Goal: Information Seeking & Learning: Learn about a topic

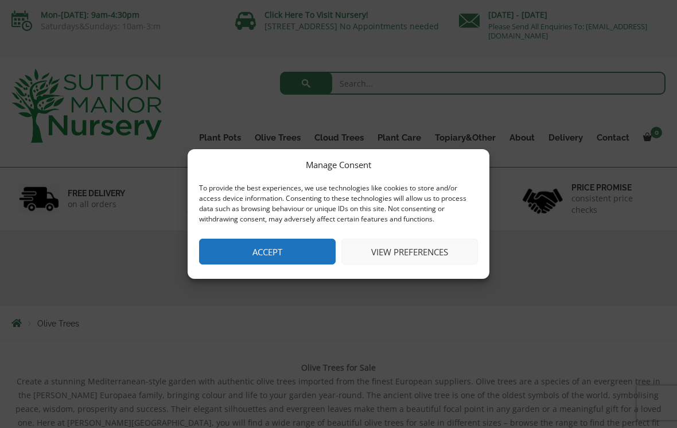
click at [304, 251] on button "Accept" at bounding box center [267, 252] width 137 height 26
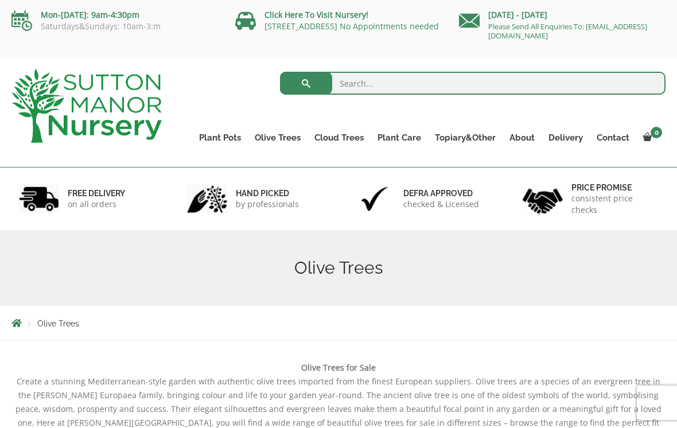
click at [0, 0] on link "Gnarled Olive Trees XXL" at bounding box center [0, 0] width 0 height 0
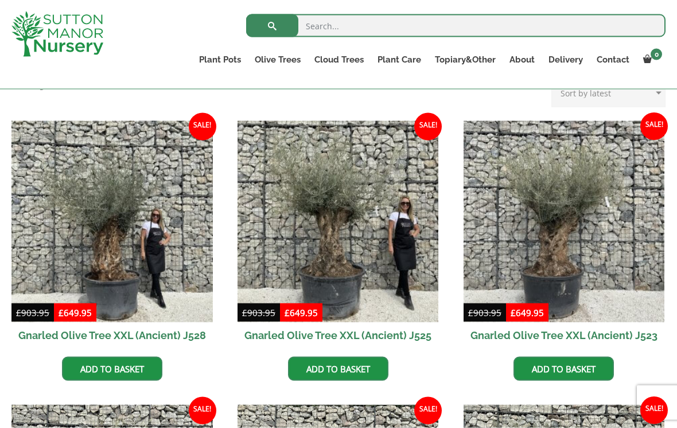
scroll to position [231, 0]
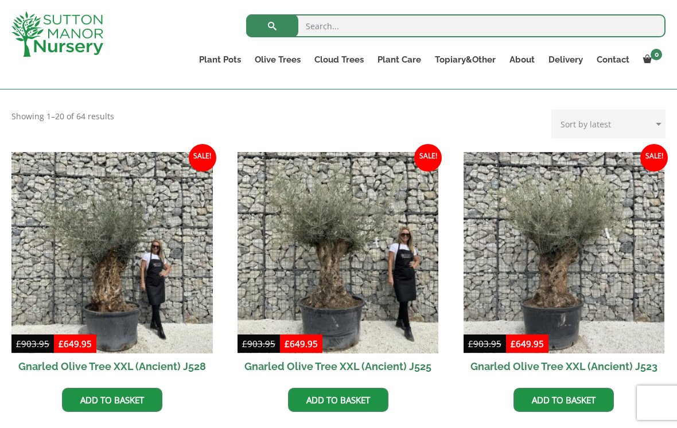
click at [0, 0] on link "Gnarled Olive Trees XXL" at bounding box center [0, 0] width 0 height 0
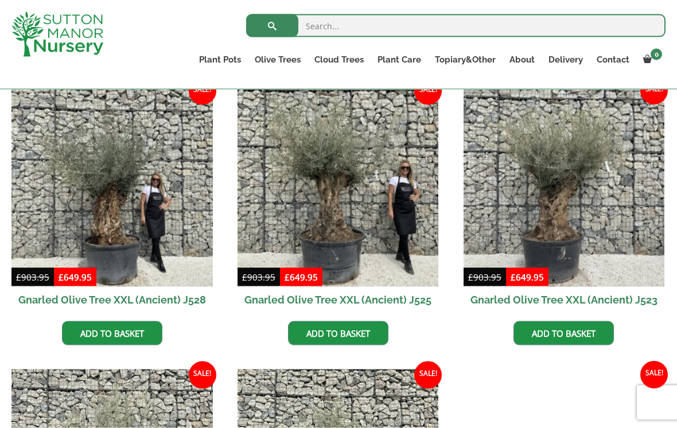
scroll to position [289, 0]
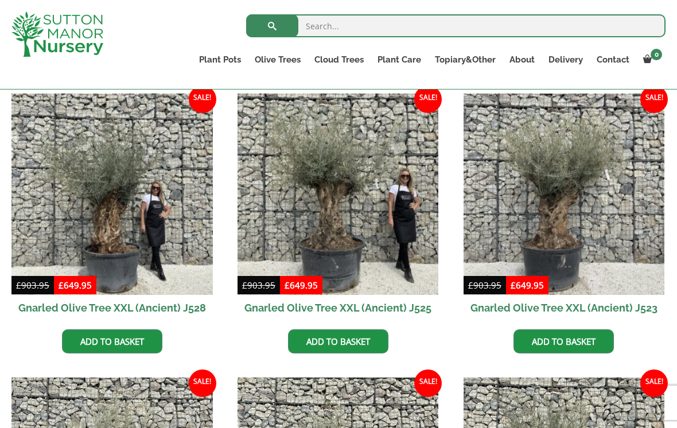
click at [0, 0] on link "Gnarled Olive Trees" at bounding box center [0, 0] width 0 height 0
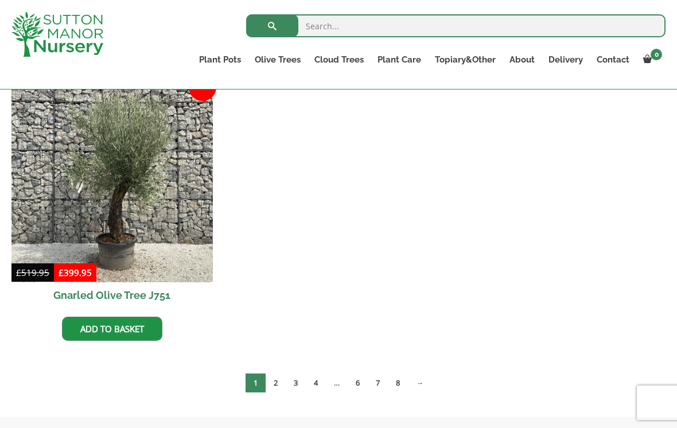
scroll to position [1462, 0]
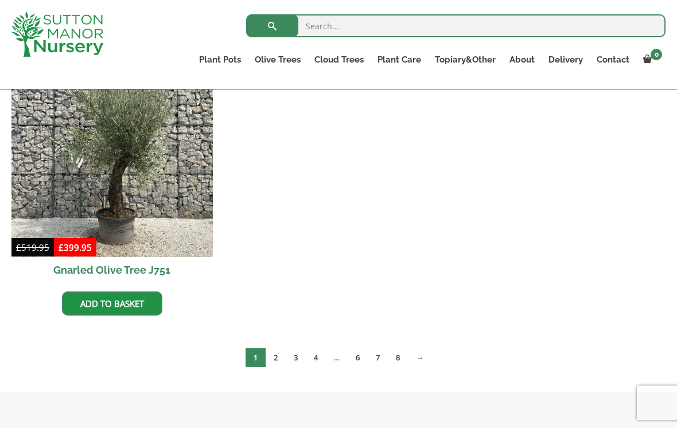
click at [272, 357] on link "2" at bounding box center [276, 357] width 20 height 19
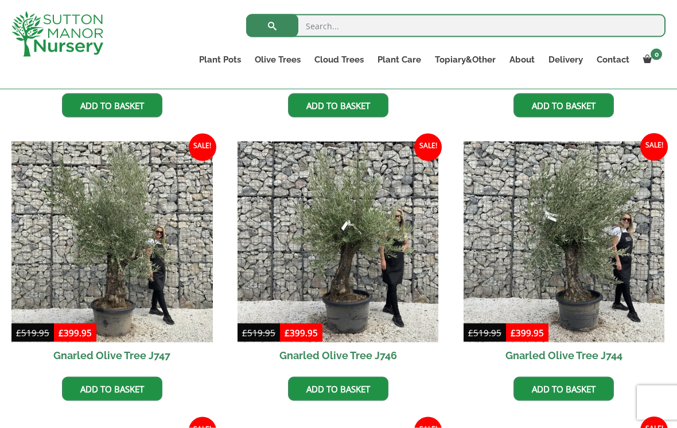
scroll to position [526, 0]
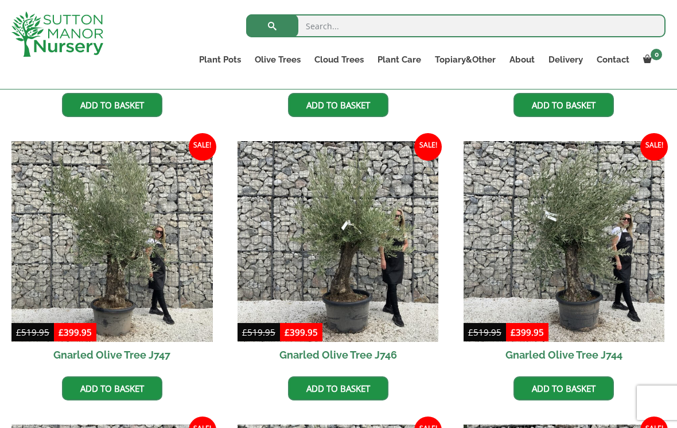
click at [386, 265] on img at bounding box center [338, 241] width 201 height 201
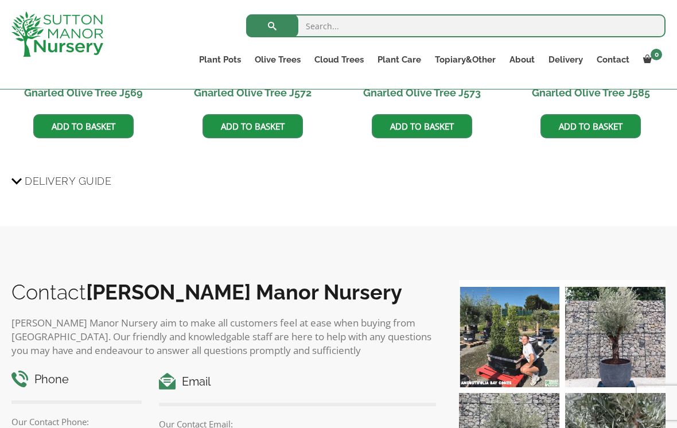
scroll to position [1014, 0]
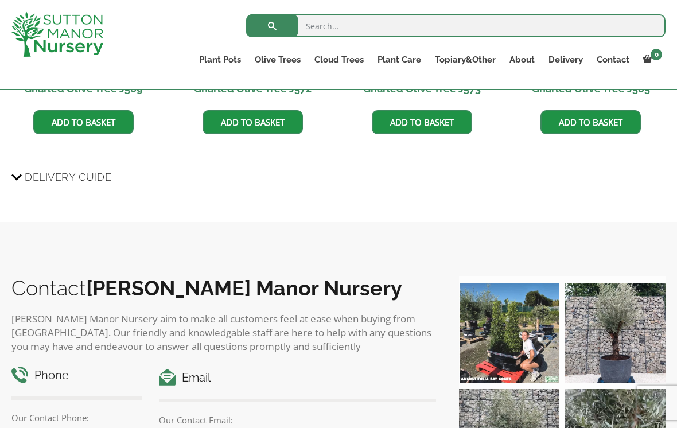
click at [26, 180] on span "Delivery Guide" at bounding box center [68, 176] width 87 height 21
click at [0, 0] on input "Delivery Guide" at bounding box center [0, 0] width 0 height 0
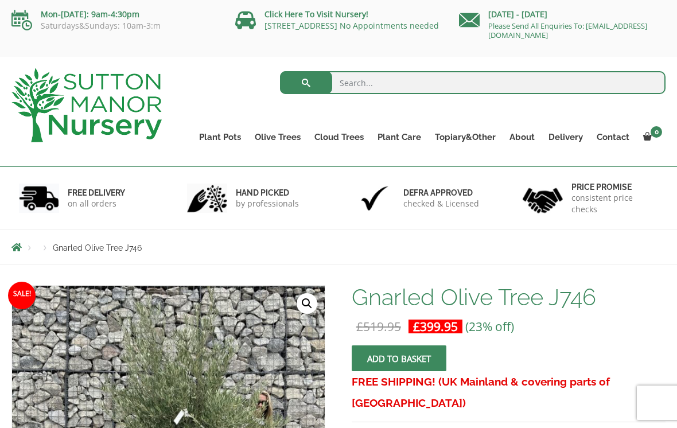
scroll to position [0, 0]
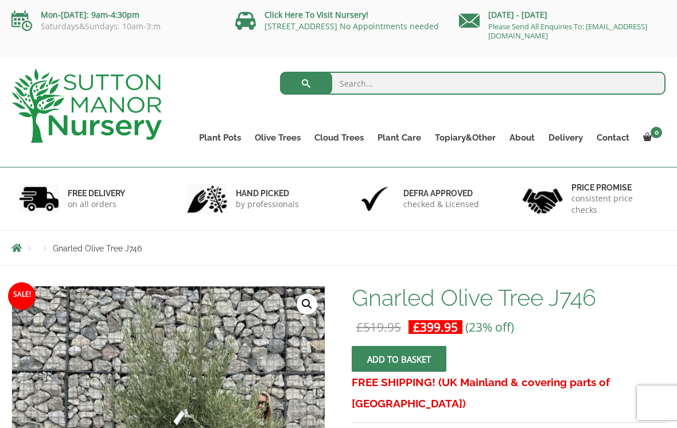
click at [323, 11] on link "Click Here To Visit Nursery!" at bounding box center [317, 14] width 104 height 11
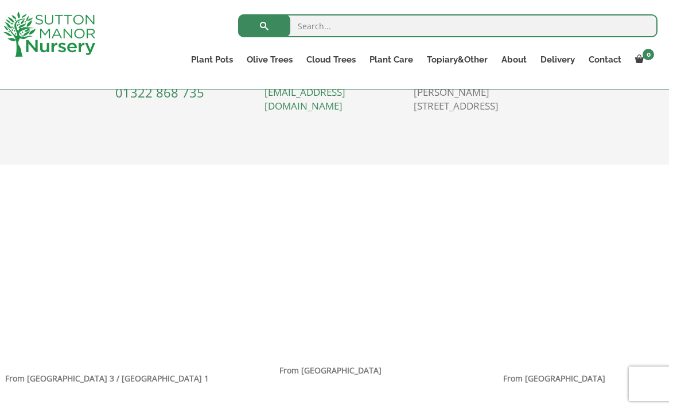
scroll to position [630, 0]
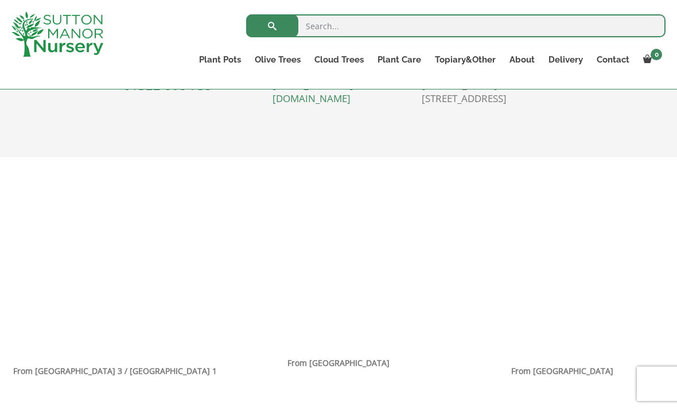
click at [0, 0] on link "Ilex Crenata" at bounding box center [0, 0] width 0 height 0
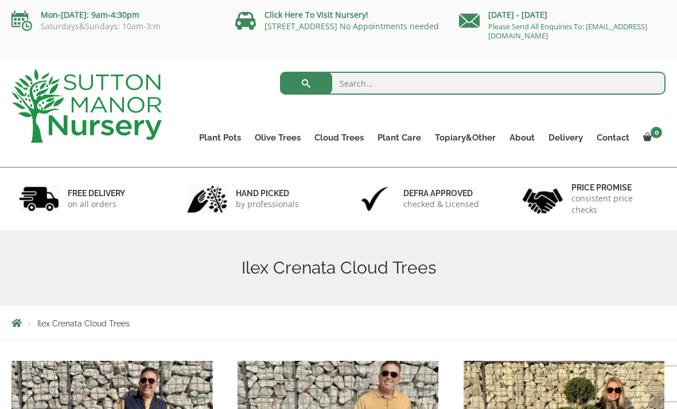
click at [612, 139] on link "Contact" at bounding box center [613, 138] width 46 height 16
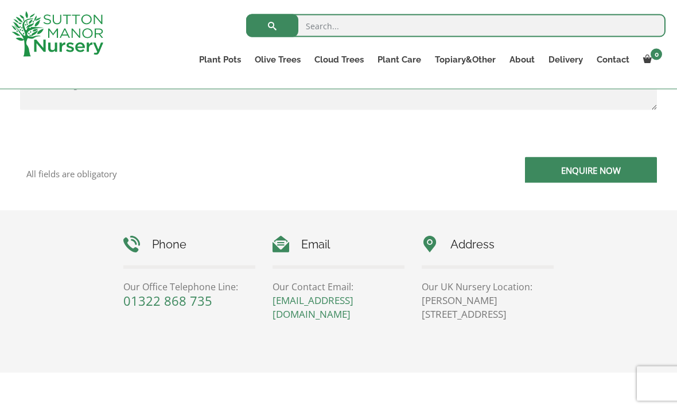
scroll to position [443, 0]
